Goal: Task Accomplishment & Management: Manage account settings

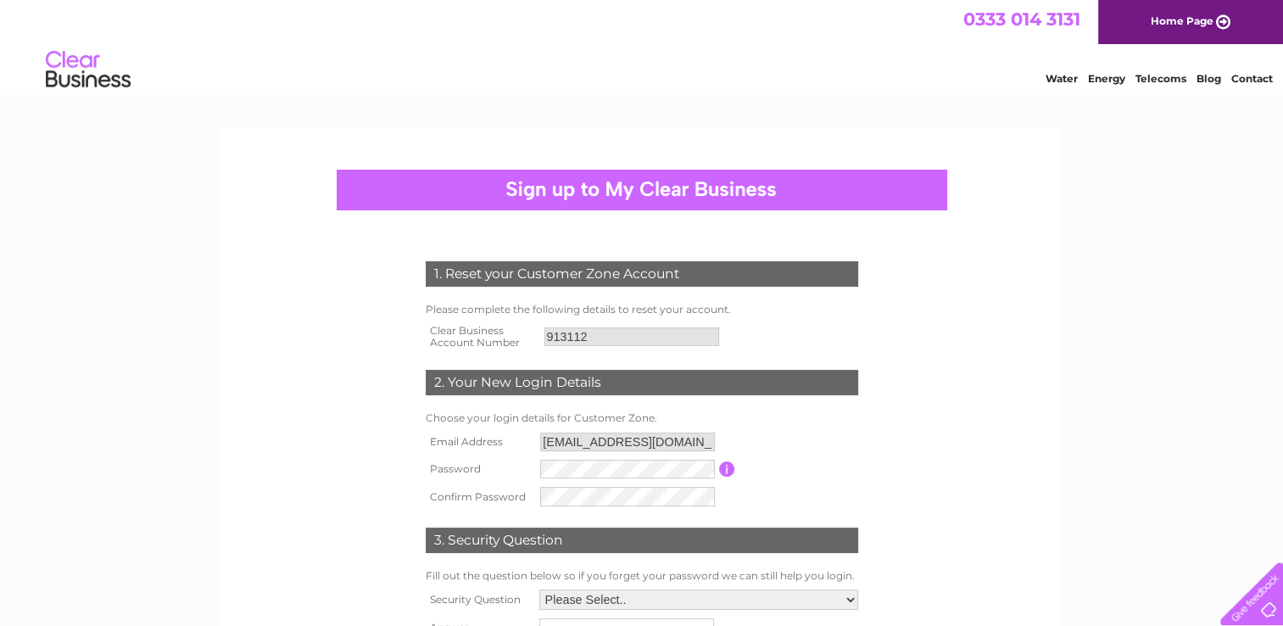
click at [580, 336] on input "913112" at bounding box center [631, 336] width 175 height 19
click at [580, 336] on input "913112" at bounding box center [632, 336] width 176 height 20
click at [530, 473] on tr "Password Password must be at least 6 characters long" at bounding box center [641, 469] width 441 height 29
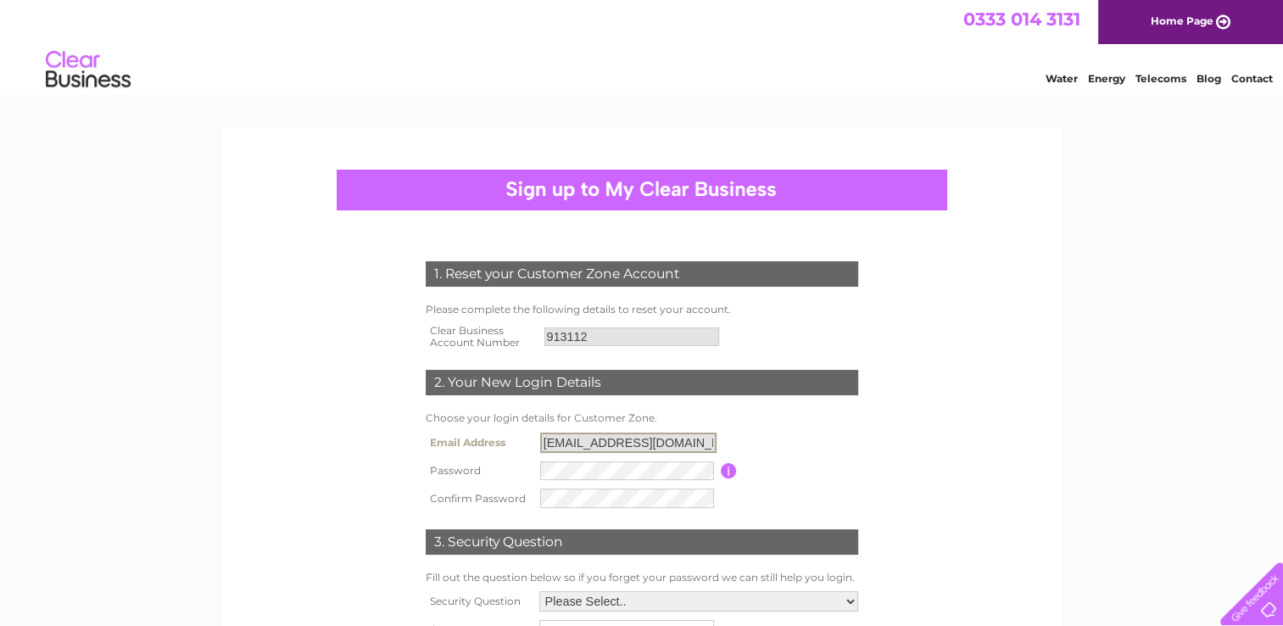
drag, startPoint x: 689, startPoint y: 439, endPoint x: 513, endPoint y: 426, distance: 176.9
click at [513, 426] on div "1. Reset your Customer Zone Account Please complete the following details to re…" at bounding box center [641, 464] width 511 height 440
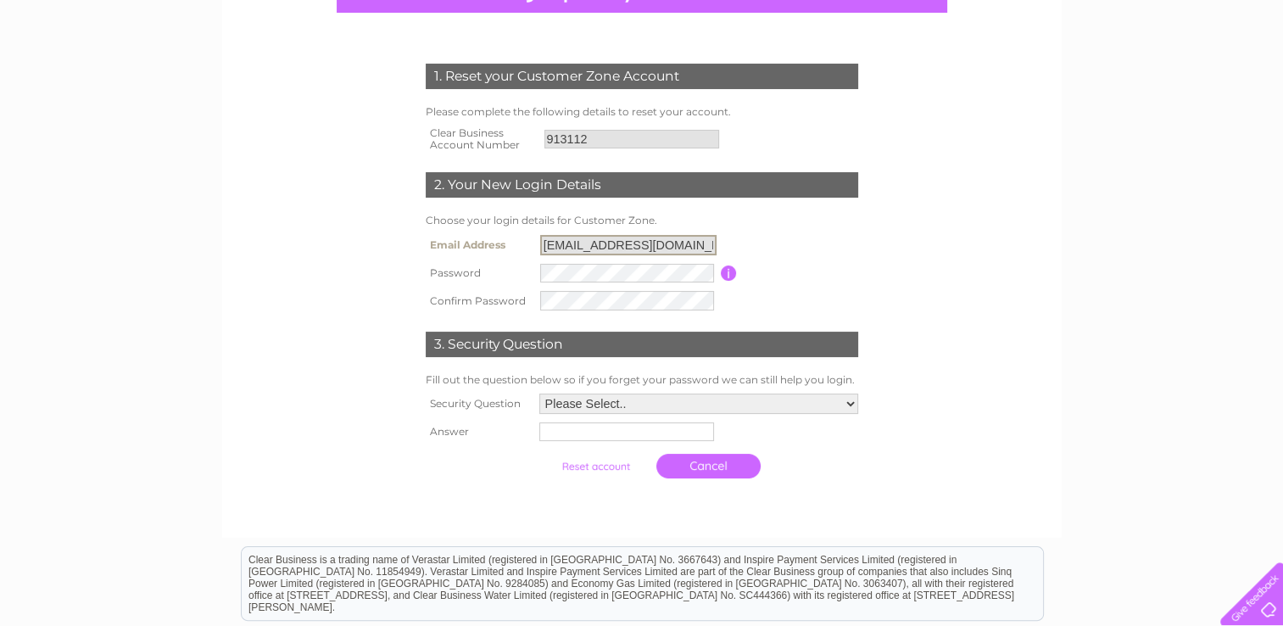
scroll to position [254, 0]
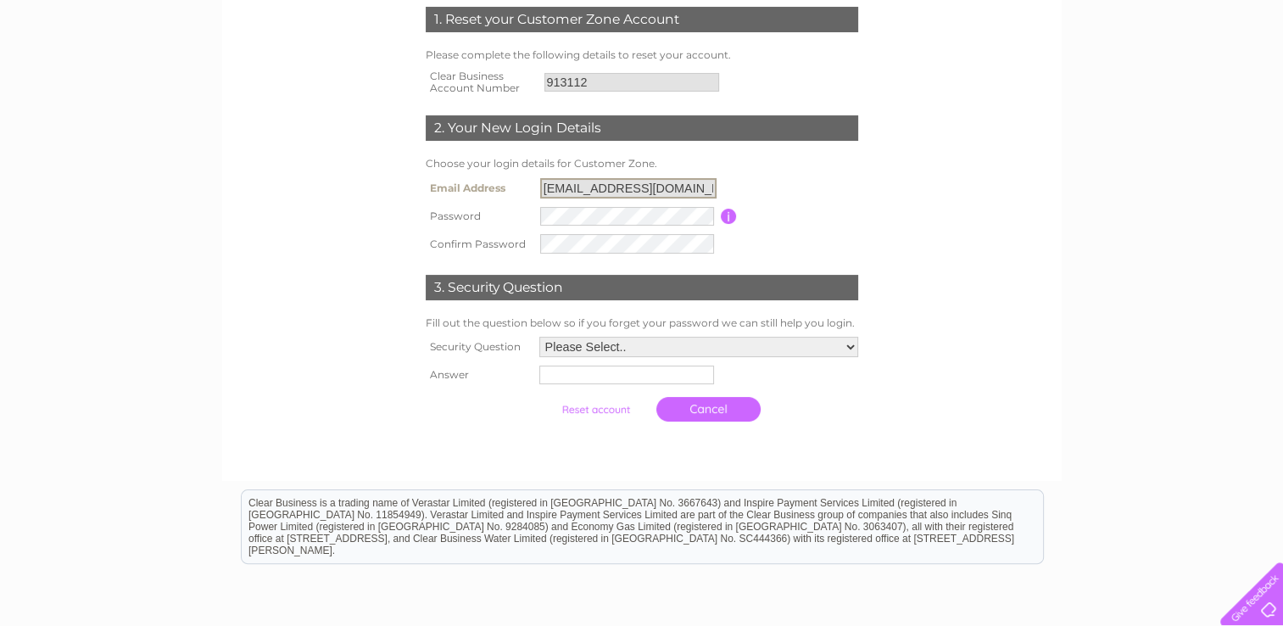
click at [640, 346] on select "Please Select.. In what town or city was your first job? In what town or city d…" at bounding box center [698, 347] width 319 height 20
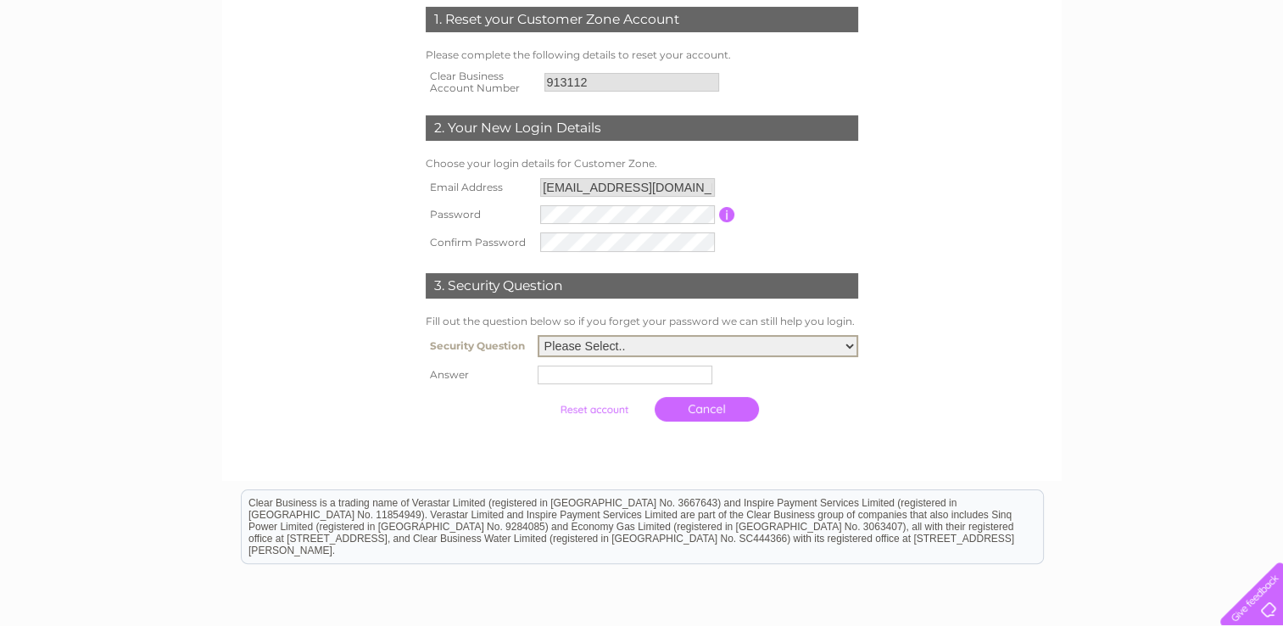
select select "1"
click at [537, 336] on select "Please Select.. In what town or city was your first job? In what town or city d…" at bounding box center [697, 346] width 320 height 22
click at [661, 370] on input "text" at bounding box center [624, 374] width 175 height 19
type input "[GEOGRAPHIC_DATA]"
click at [600, 404] on input "submit" at bounding box center [595, 408] width 104 height 24
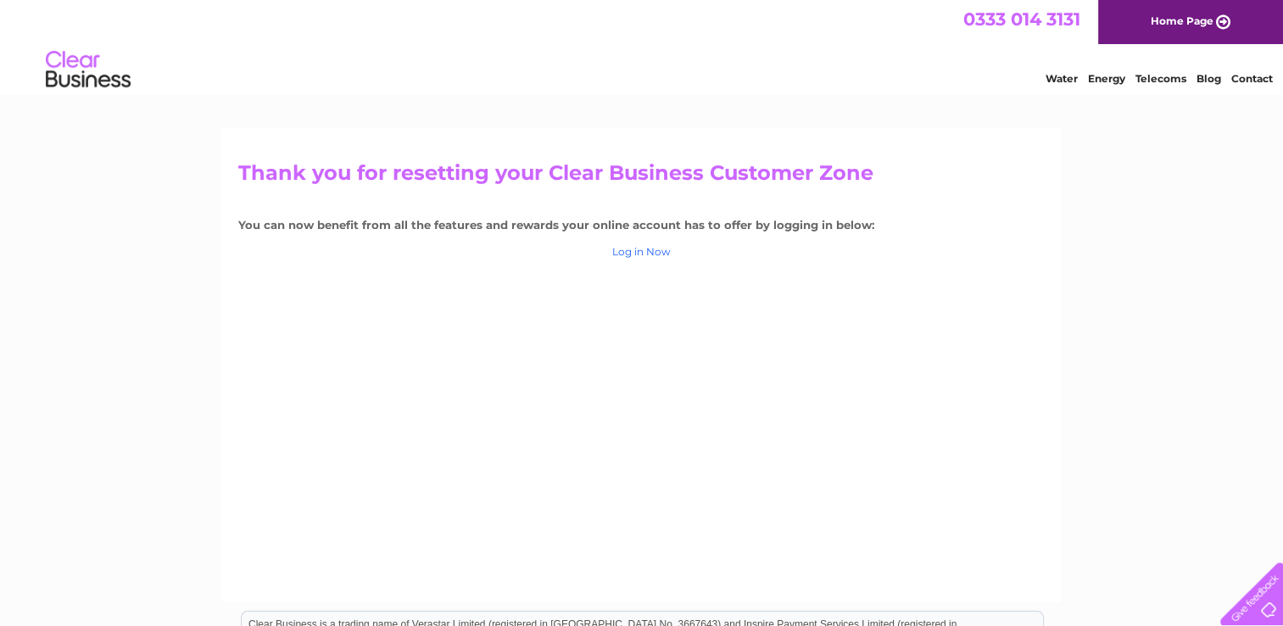
click at [656, 251] on link "Log in Now" at bounding box center [641, 251] width 58 height 13
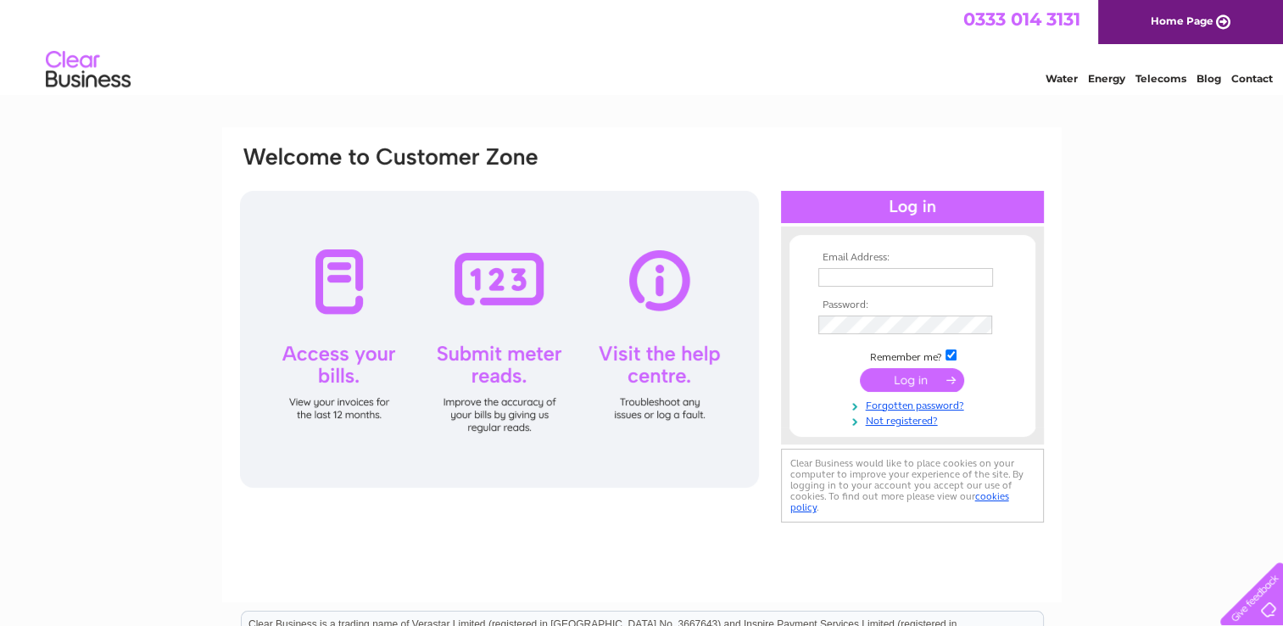
type input "[EMAIL_ADDRESS][DOMAIN_NAME]"
click at [910, 381] on input "submit" at bounding box center [912, 380] width 104 height 24
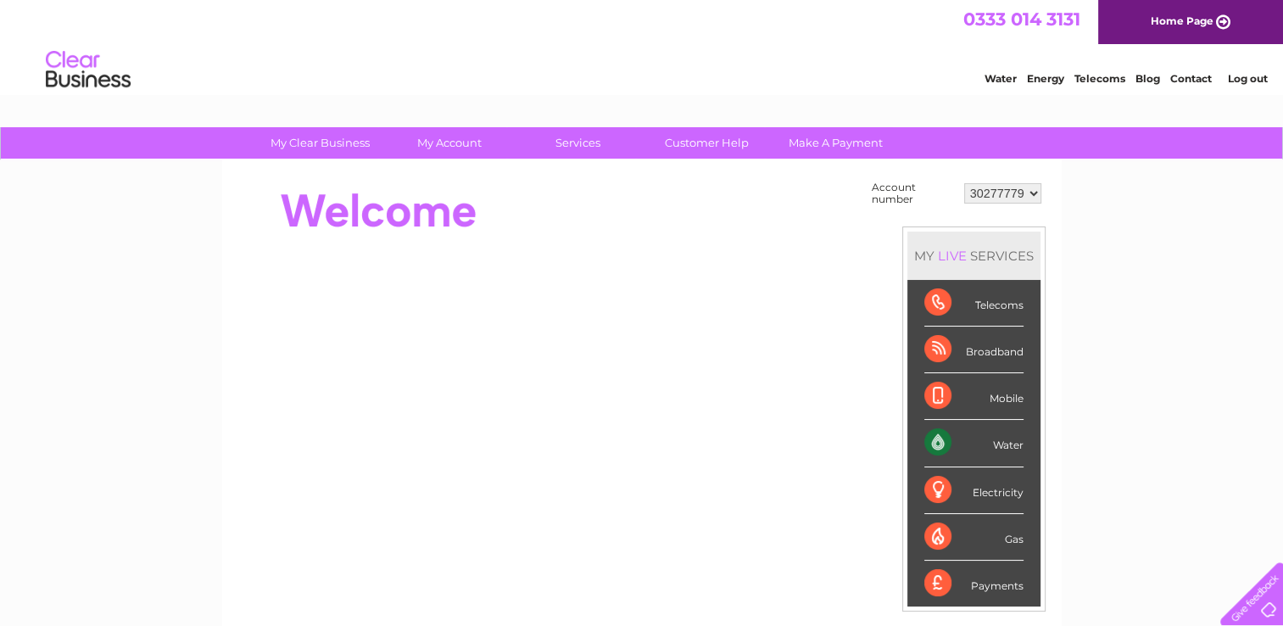
click at [1013, 192] on select "30277779" at bounding box center [1002, 193] width 77 height 20
click at [964, 183] on select "30277779" at bounding box center [1002, 193] width 77 height 20
click at [1102, 214] on div "My Clear Business Login Details My Details My Preferences Link Account My Accou…" at bounding box center [641, 605] width 1283 height 956
click at [535, 47] on div "Water Energy Telecoms Blog Contact Log out" at bounding box center [641, 71] width 1283 height 55
